Goal: Task Accomplishment & Management: Manage account settings

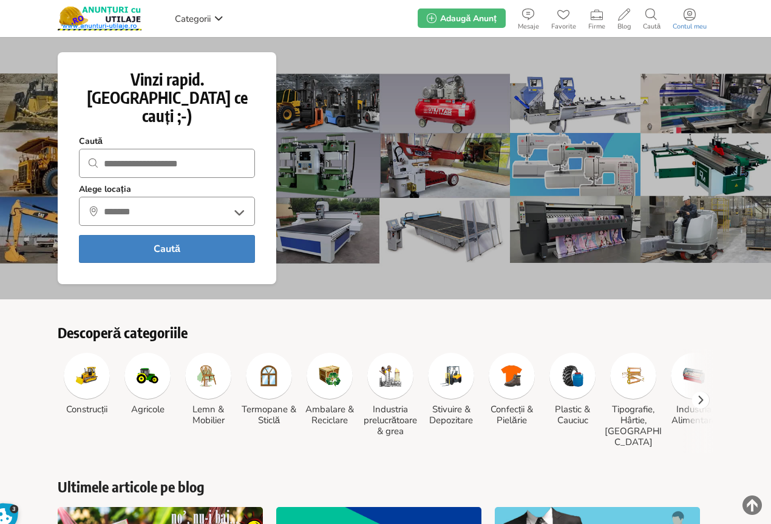
click at [691, 16] on icon at bounding box center [689, 14] width 12 height 12
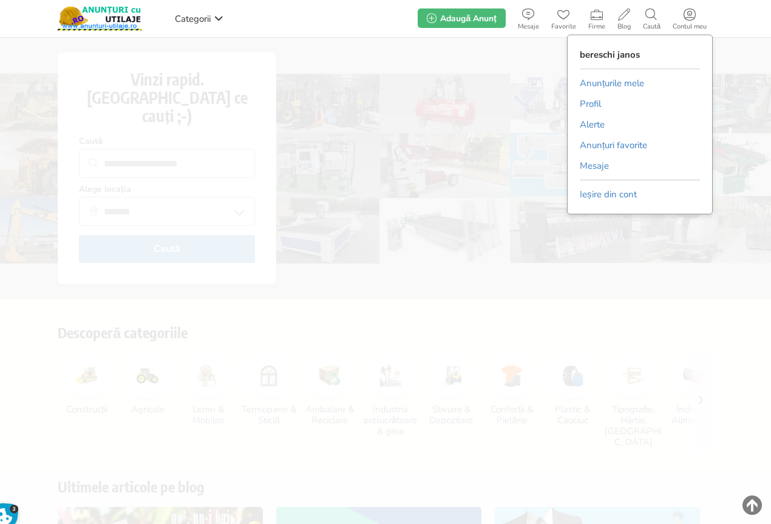
click at [622, 83] on link "Anunțurile mele" at bounding box center [612, 83] width 64 height 18
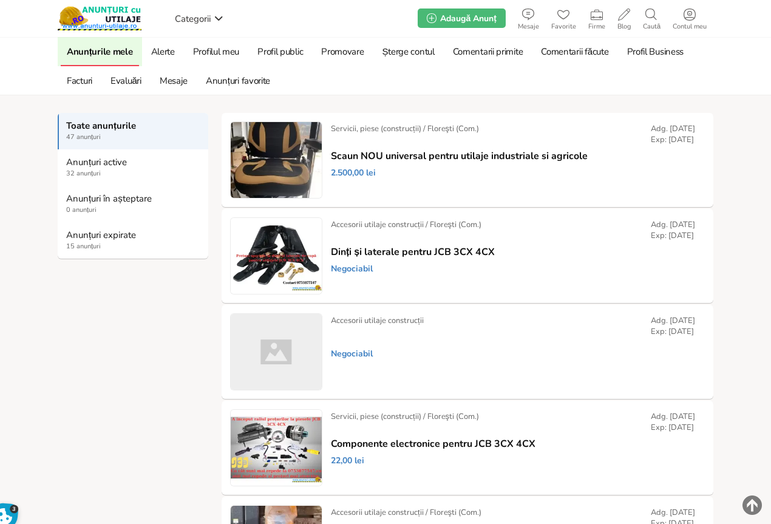
click at [92, 235] on strong "Anunțuri expirate" at bounding box center [133, 234] width 135 height 11
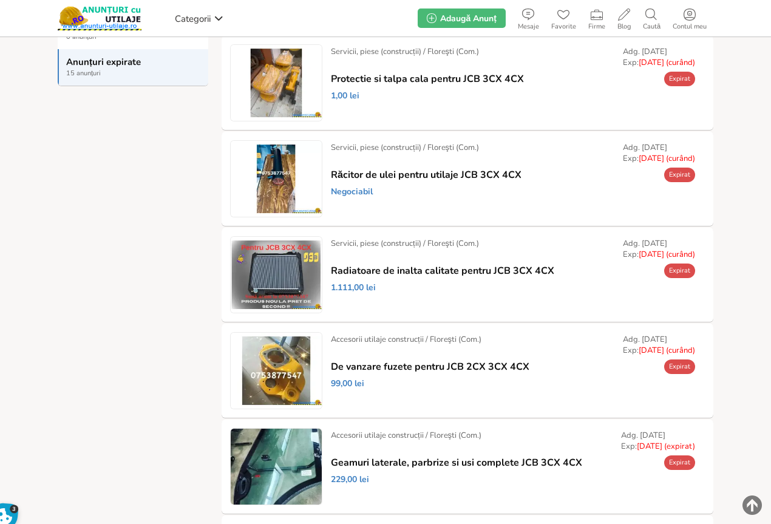
scroll to position [182, 0]
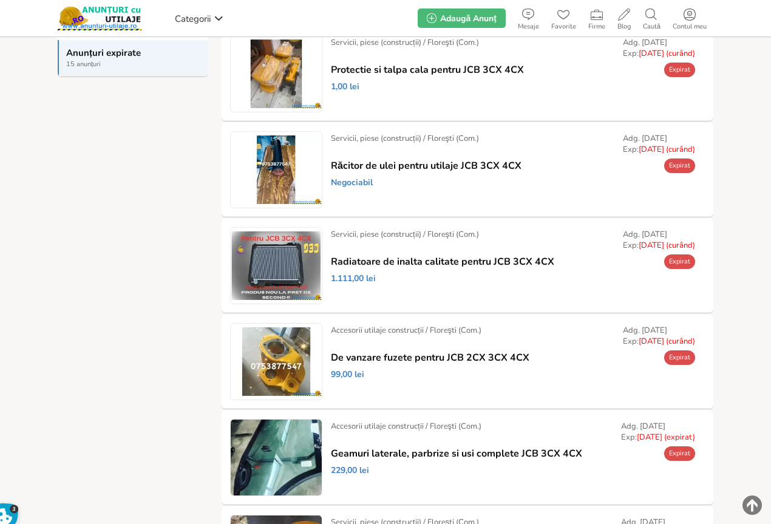
click at [0, 0] on link "Prelungește" at bounding box center [0, 0] width 0 height 0
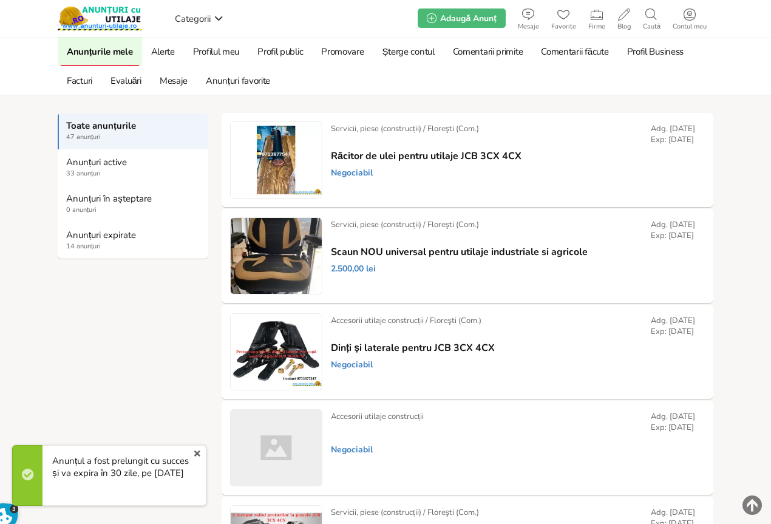
click at [88, 235] on strong "Anunțuri expirate" at bounding box center [133, 234] width 135 height 11
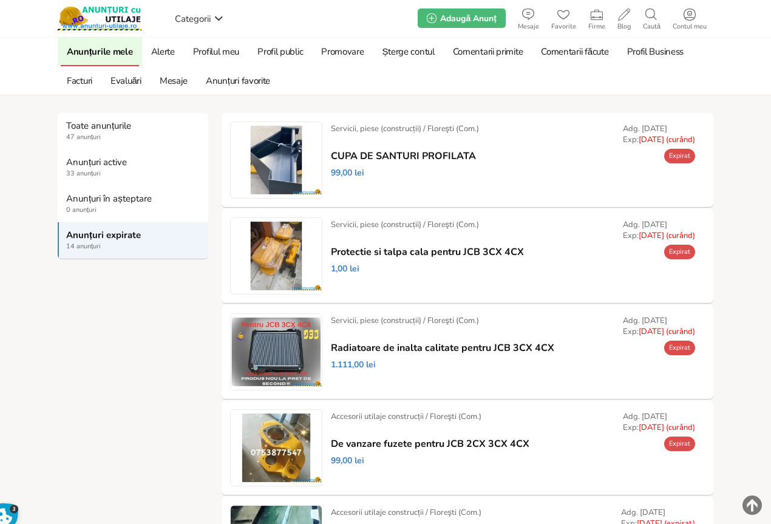
click at [0, 0] on link "Prelungește" at bounding box center [0, 0] width 0 height 0
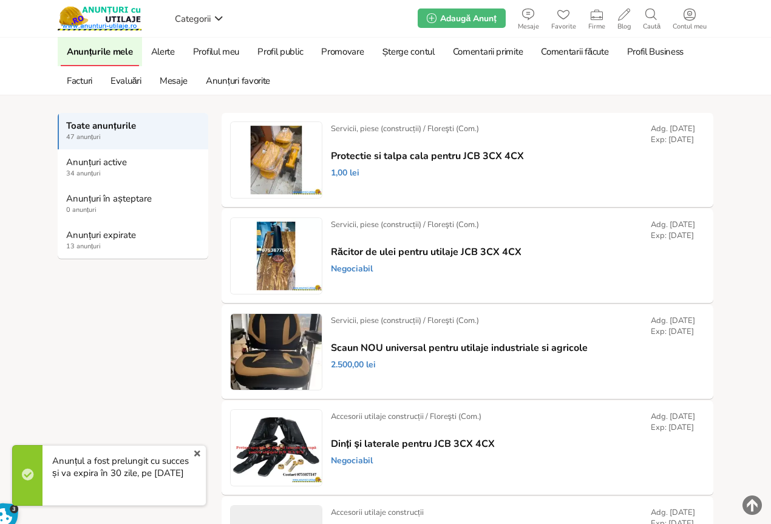
click at [74, 235] on strong "Anunțuri expirate" at bounding box center [133, 234] width 135 height 11
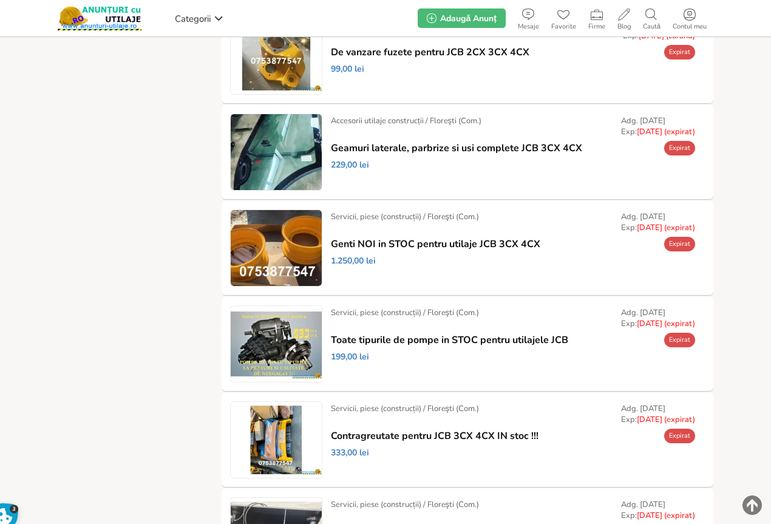
scroll to position [303, 0]
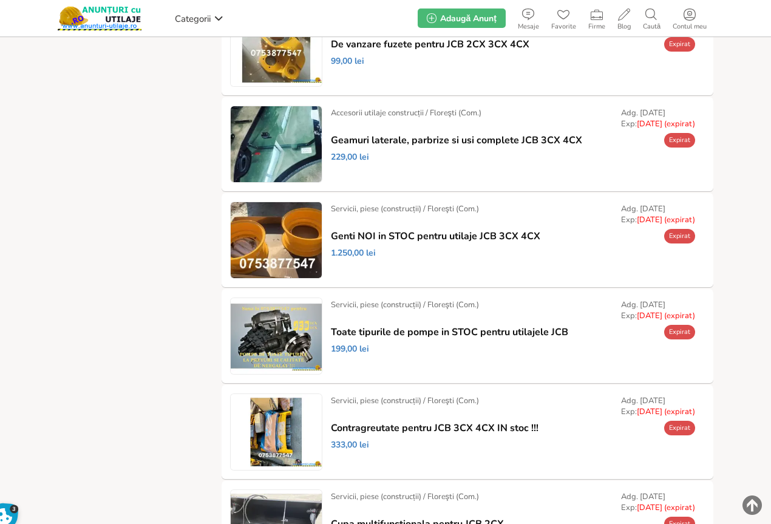
click at [0, 0] on link "Prelungește" at bounding box center [0, 0] width 0 height 0
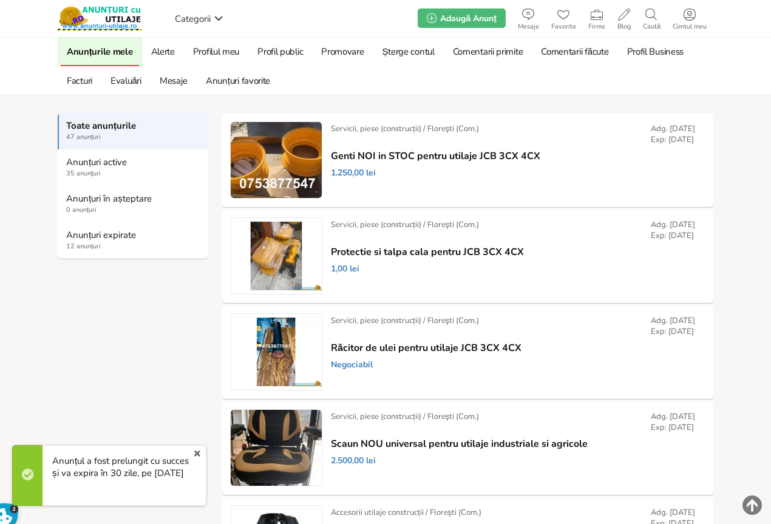
click at [93, 241] on link "Anunțuri expirate 12 anunțuri" at bounding box center [133, 240] width 151 height 36
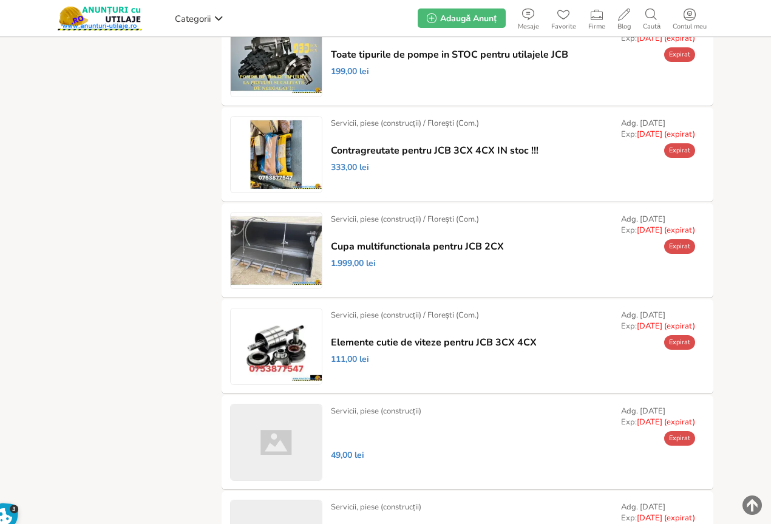
scroll to position [546, 0]
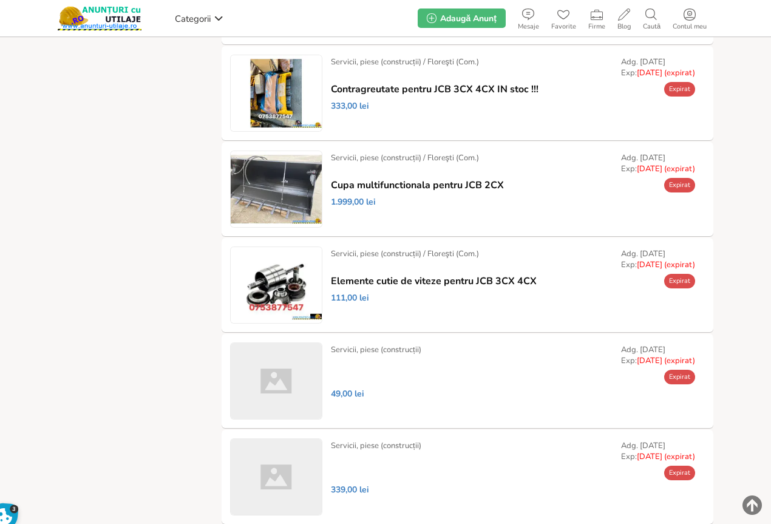
click at [0, 0] on link "Prelungește" at bounding box center [0, 0] width 0 height 0
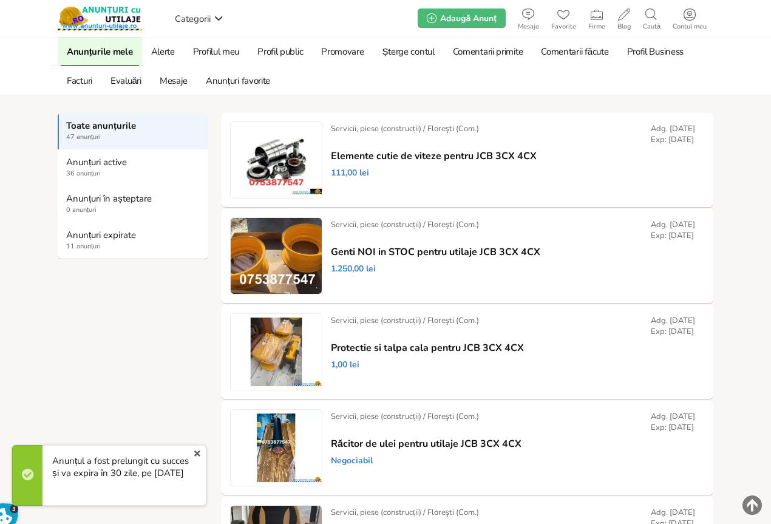
click at [76, 234] on strong "Anunțuri expirate" at bounding box center [133, 234] width 135 height 11
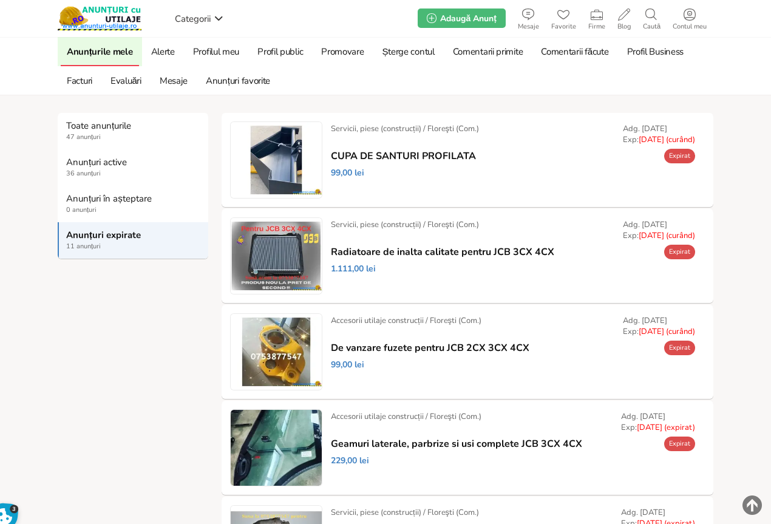
click at [0, 0] on link "Prelungește" at bounding box center [0, 0] width 0 height 0
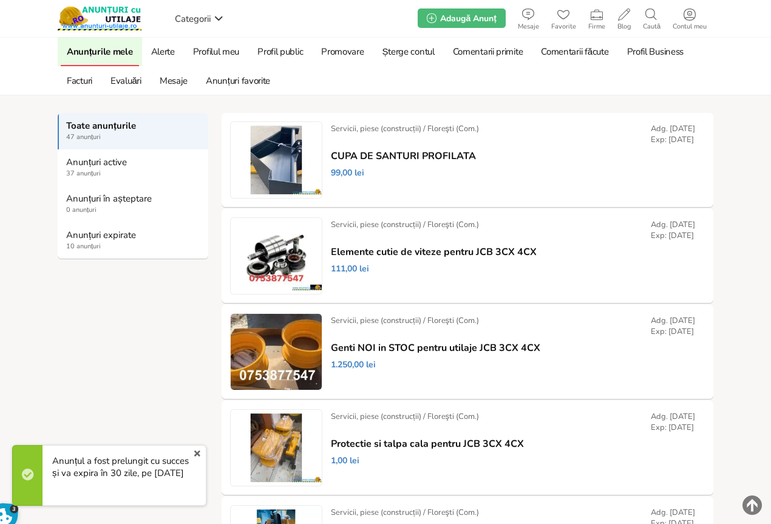
click at [89, 237] on strong "Anunțuri expirate" at bounding box center [133, 234] width 135 height 11
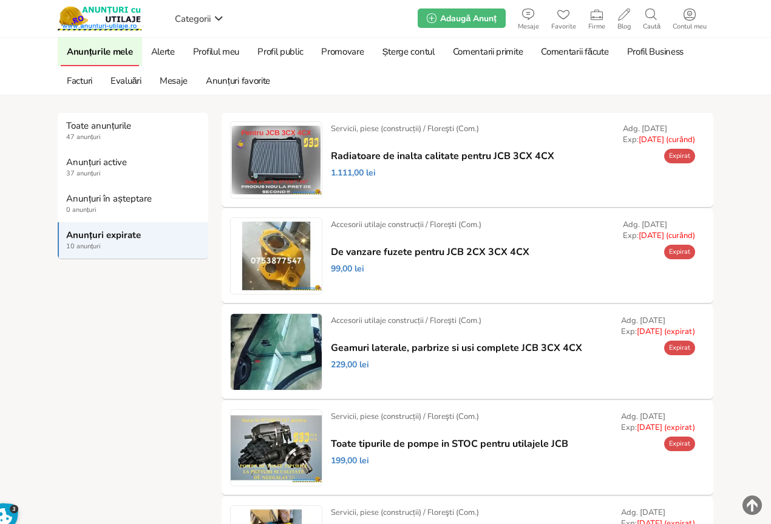
click at [0, 0] on link "Prelungește" at bounding box center [0, 0] width 0 height 0
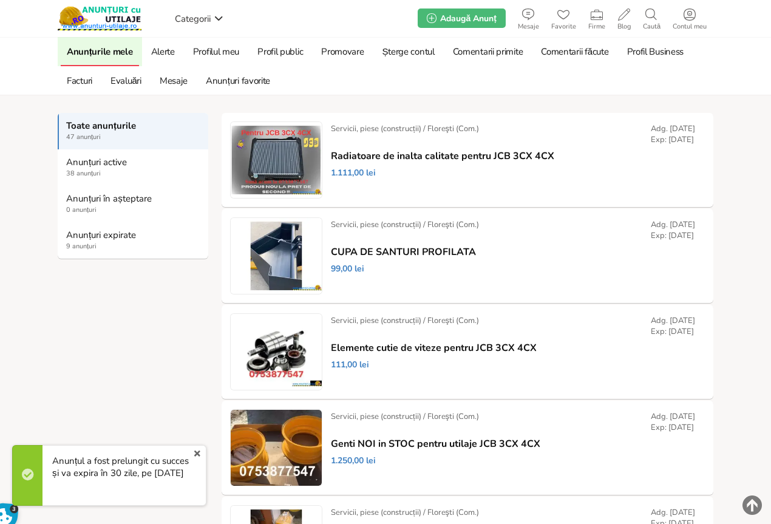
click at [395, 248] on link "CUPA DE SANTURI PROFILATA" at bounding box center [403, 251] width 145 height 11
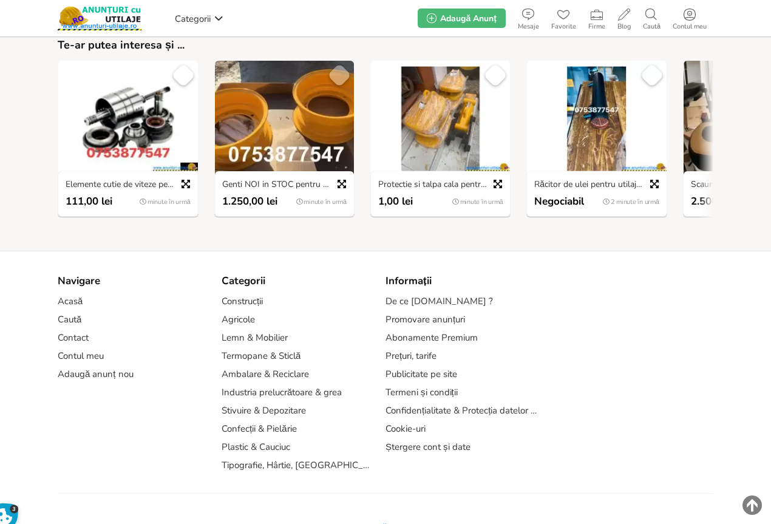
scroll to position [1633, 0]
